Goal: Navigation & Orientation: Find specific page/section

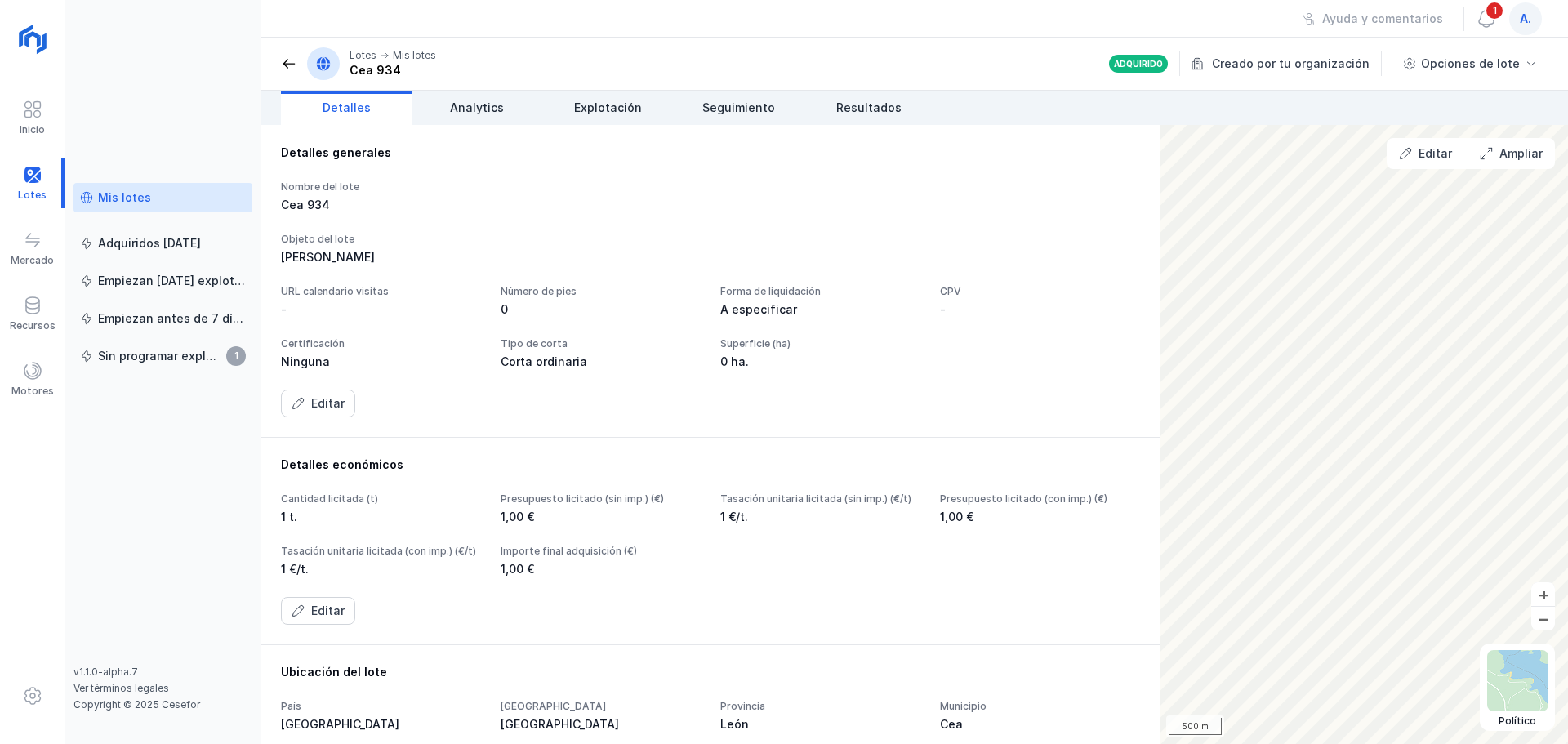
click at [288, 65] on span at bounding box center [289, 64] width 16 height 16
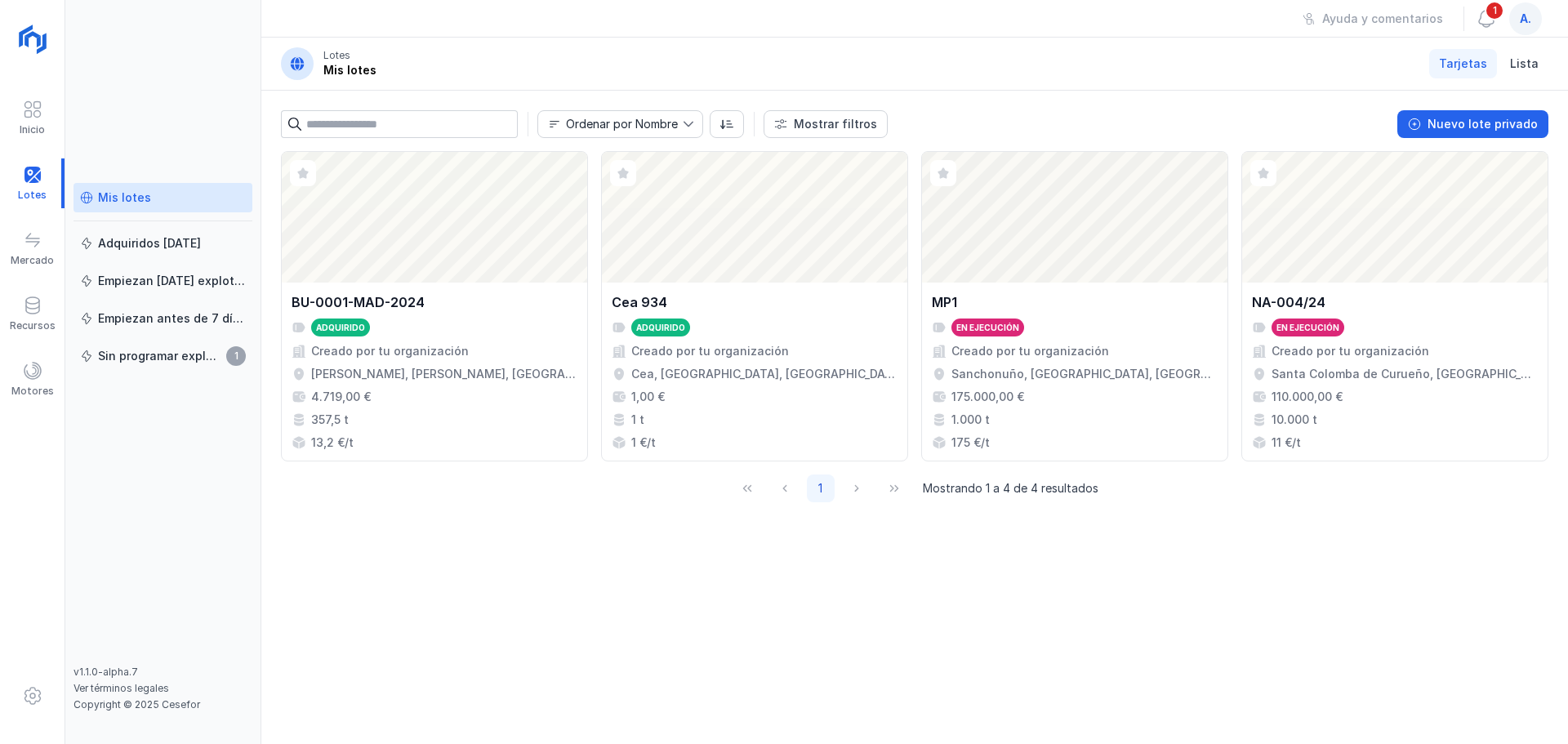
click at [99, 196] on div "Mis lotes" at bounding box center [124, 198] width 53 height 16
click at [1485, 20] on span at bounding box center [1486, 19] width 20 height 20
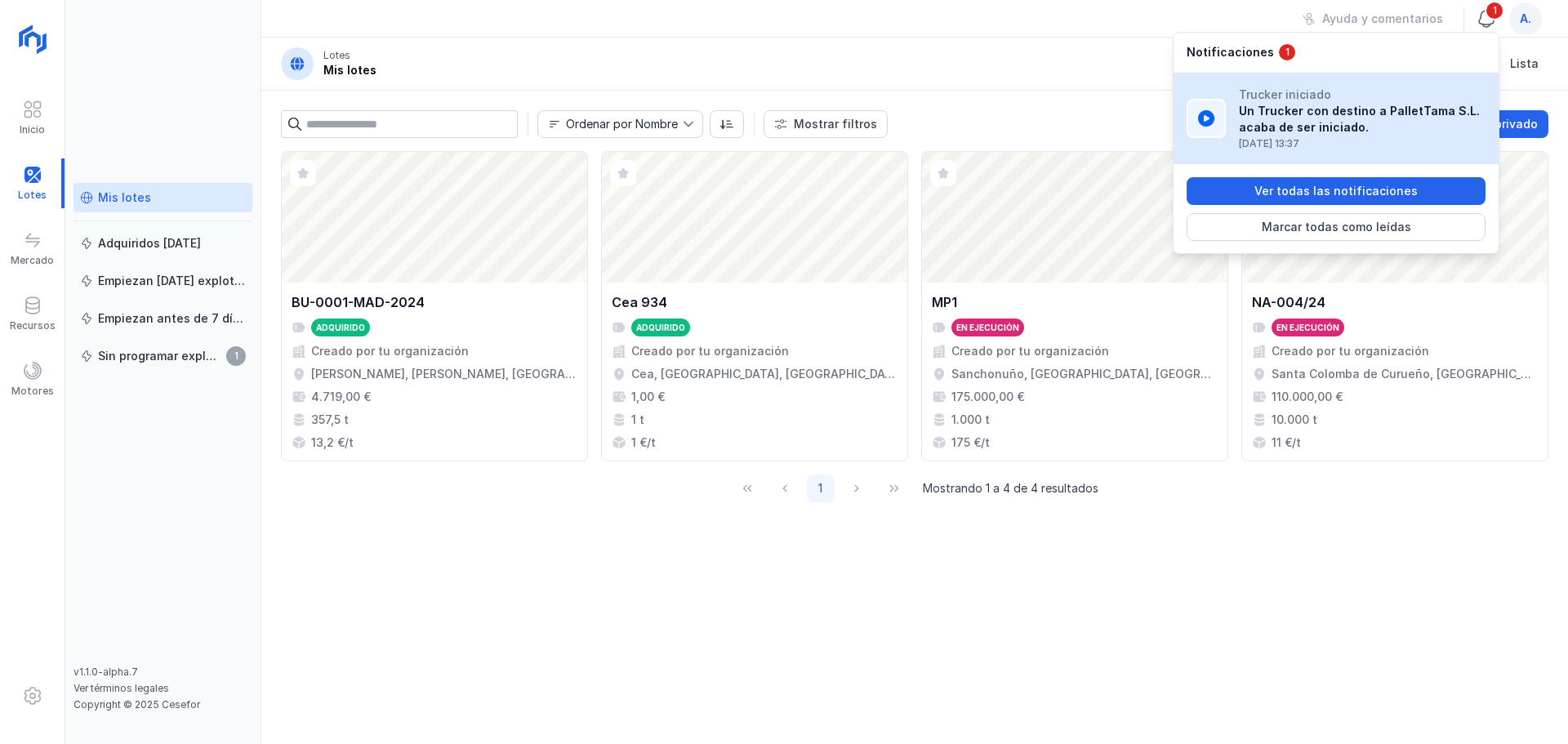
click at [1485, 20] on span at bounding box center [1486, 19] width 20 height 20
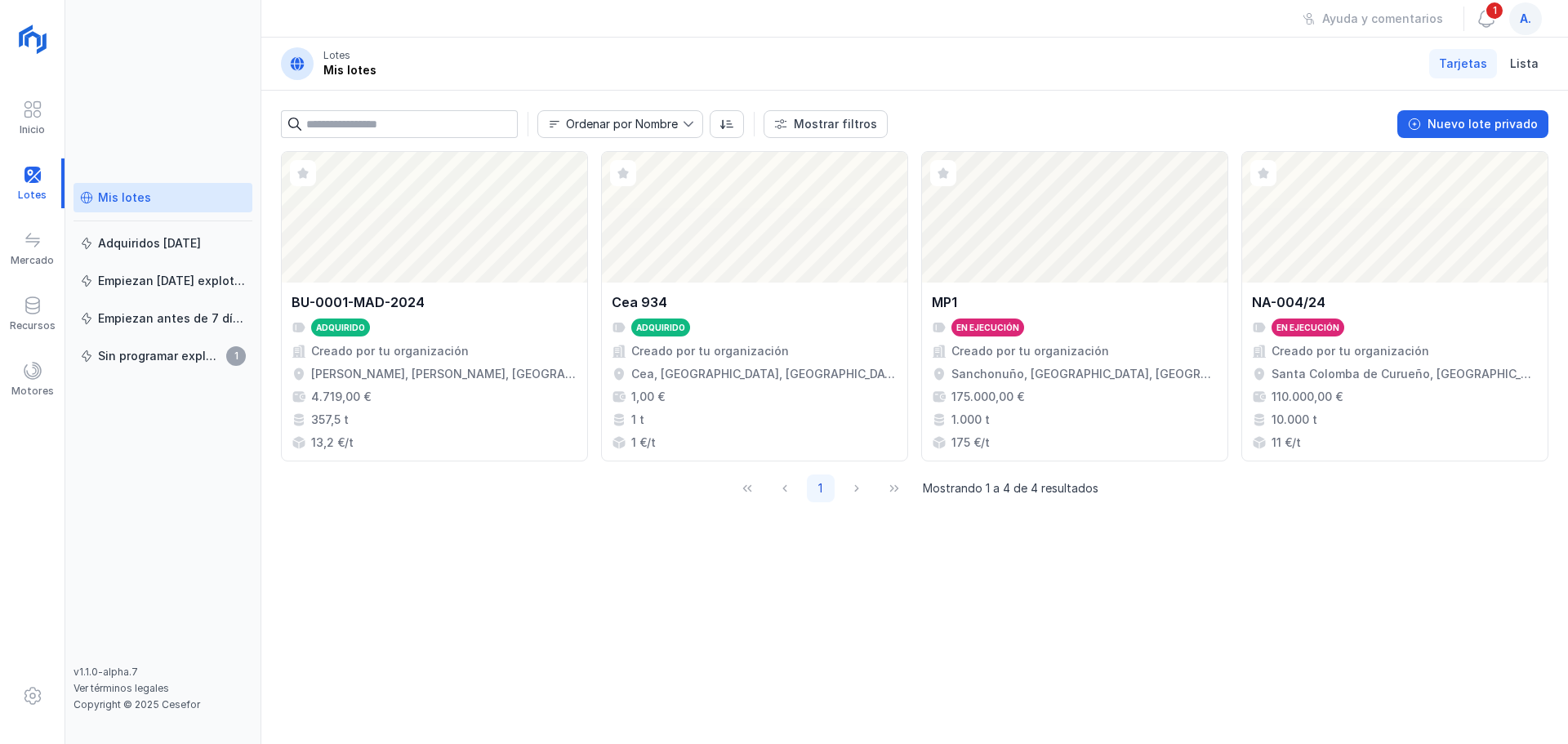
drag, startPoint x: 1483, startPoint y: 14, endPoint x: 910, endPoint y: 61, distance: 574.9
click at [910, 61] on header "Lotes Mis lotes Tarjetas Lista" at bounding box center [914, 64] width 1307 height 53
